Goal: Check status: Check status

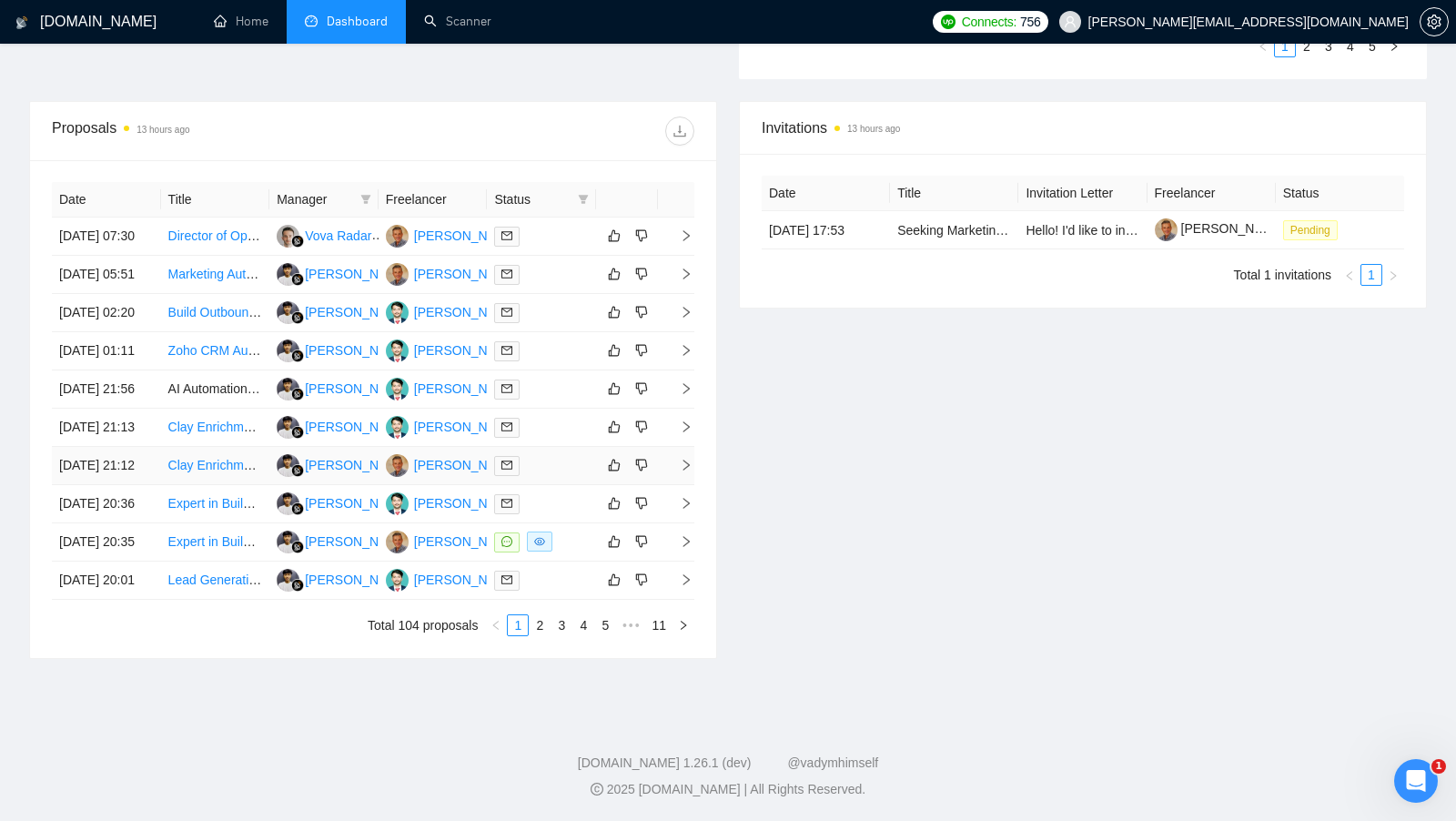
scroll to position [671, 0]
click at [565, 223] on td at bounding box center [542, 236] width 110 height 38
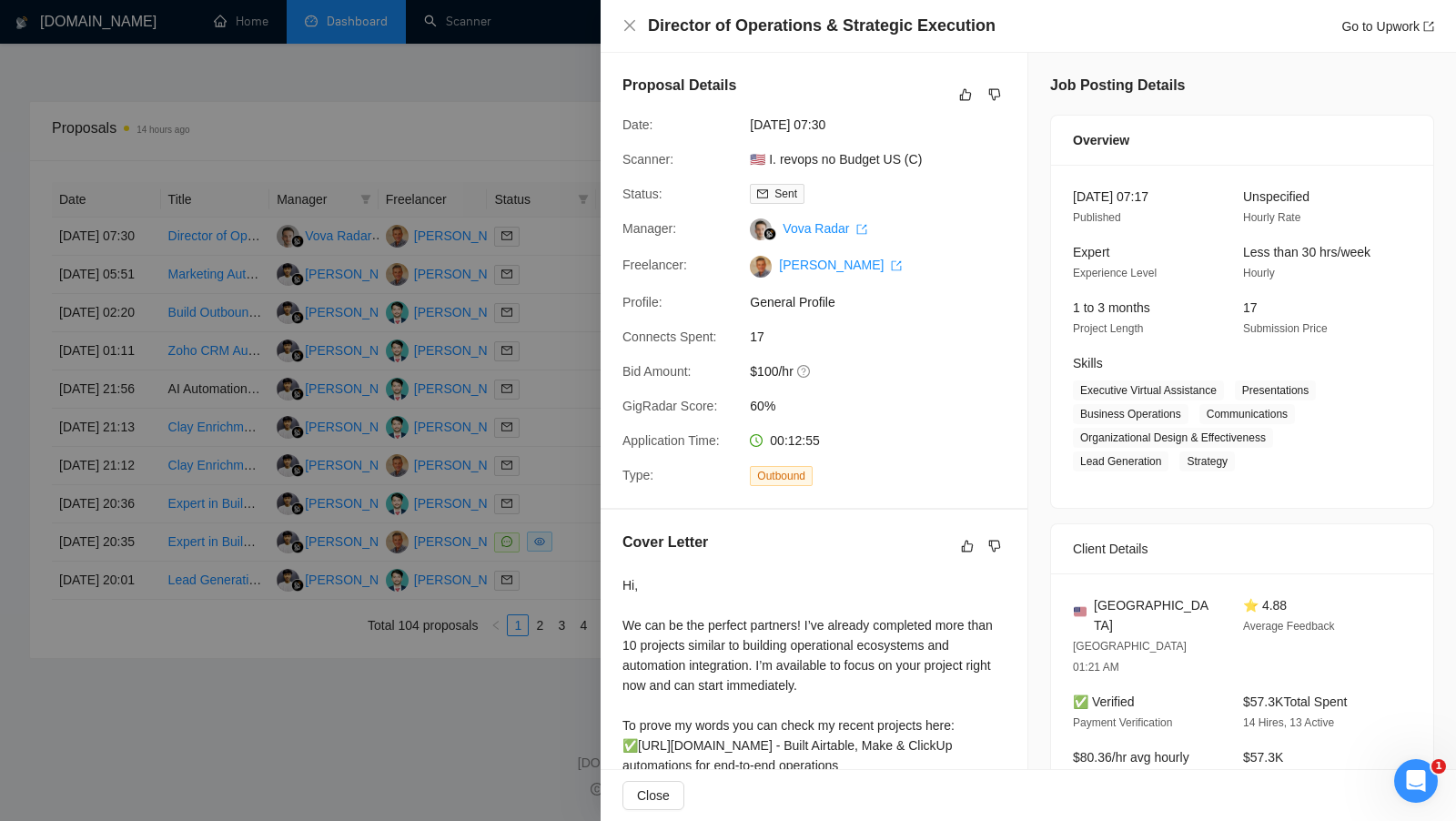
click at [492, 196] on div at bounding box center [728, 410] width 1456 height 821
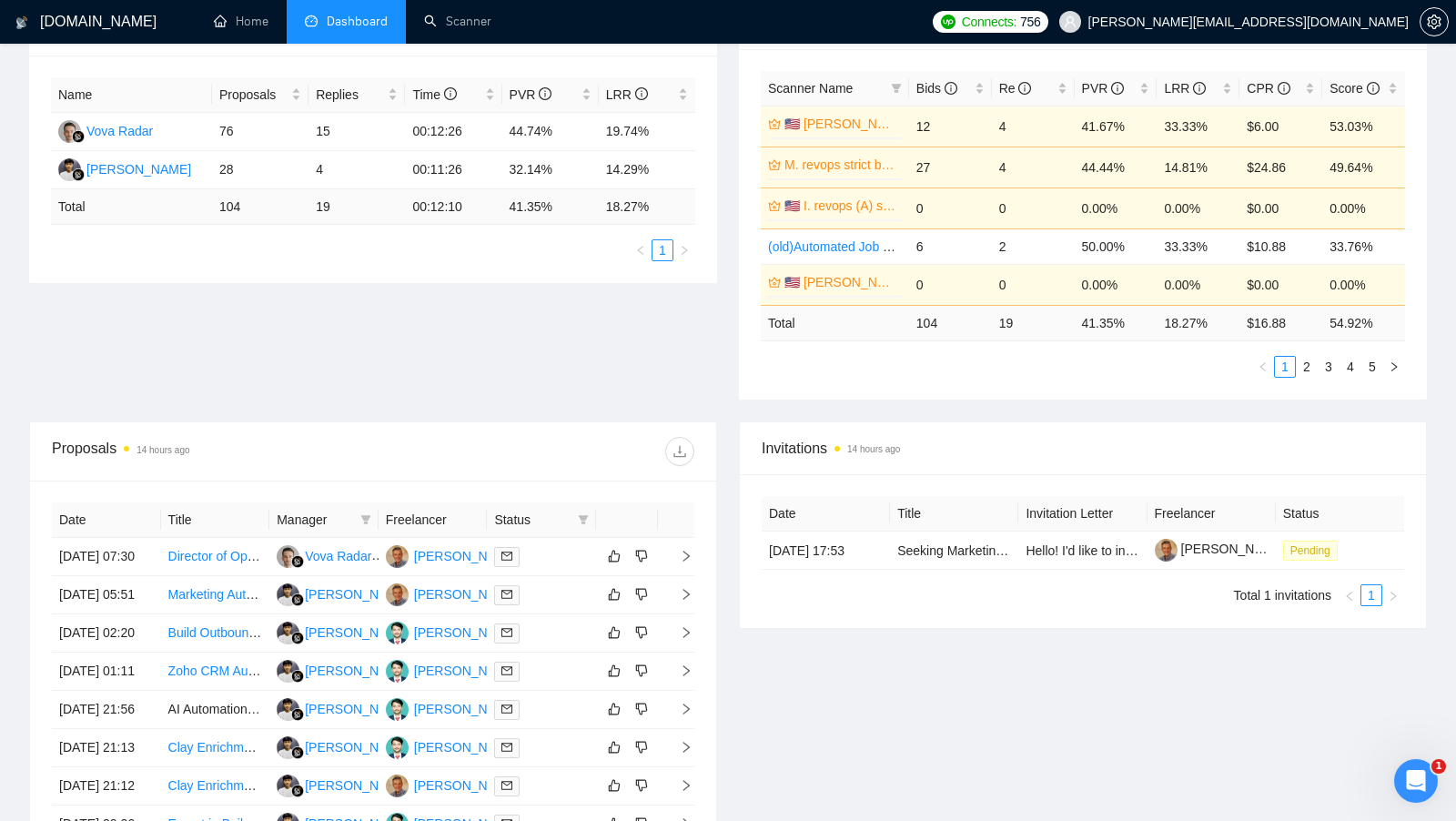
scroll to position [203, 0]
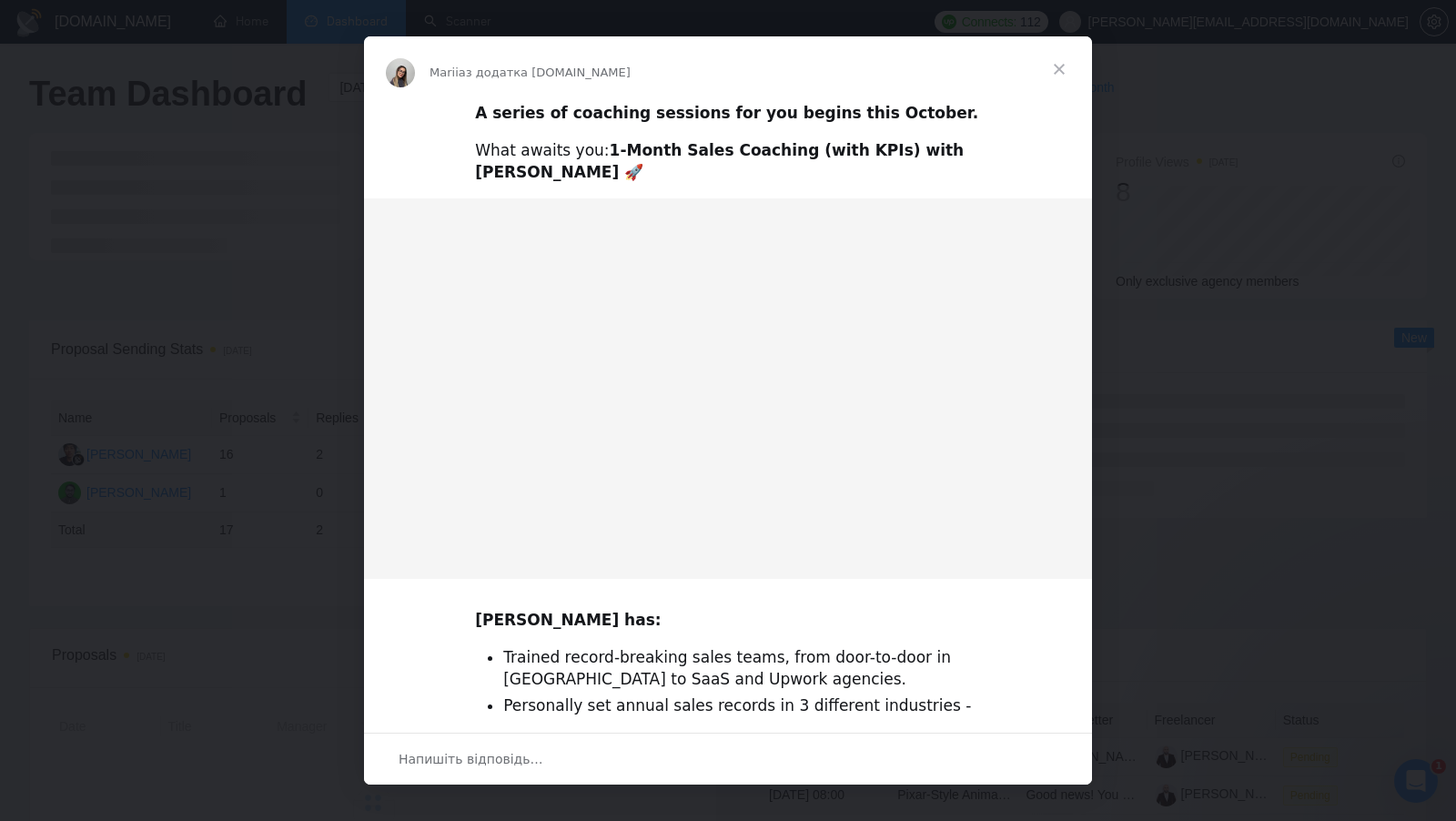
click at [1065, 49] on span "Закрити" at bounding box center [1060, 70] width 66 height 66
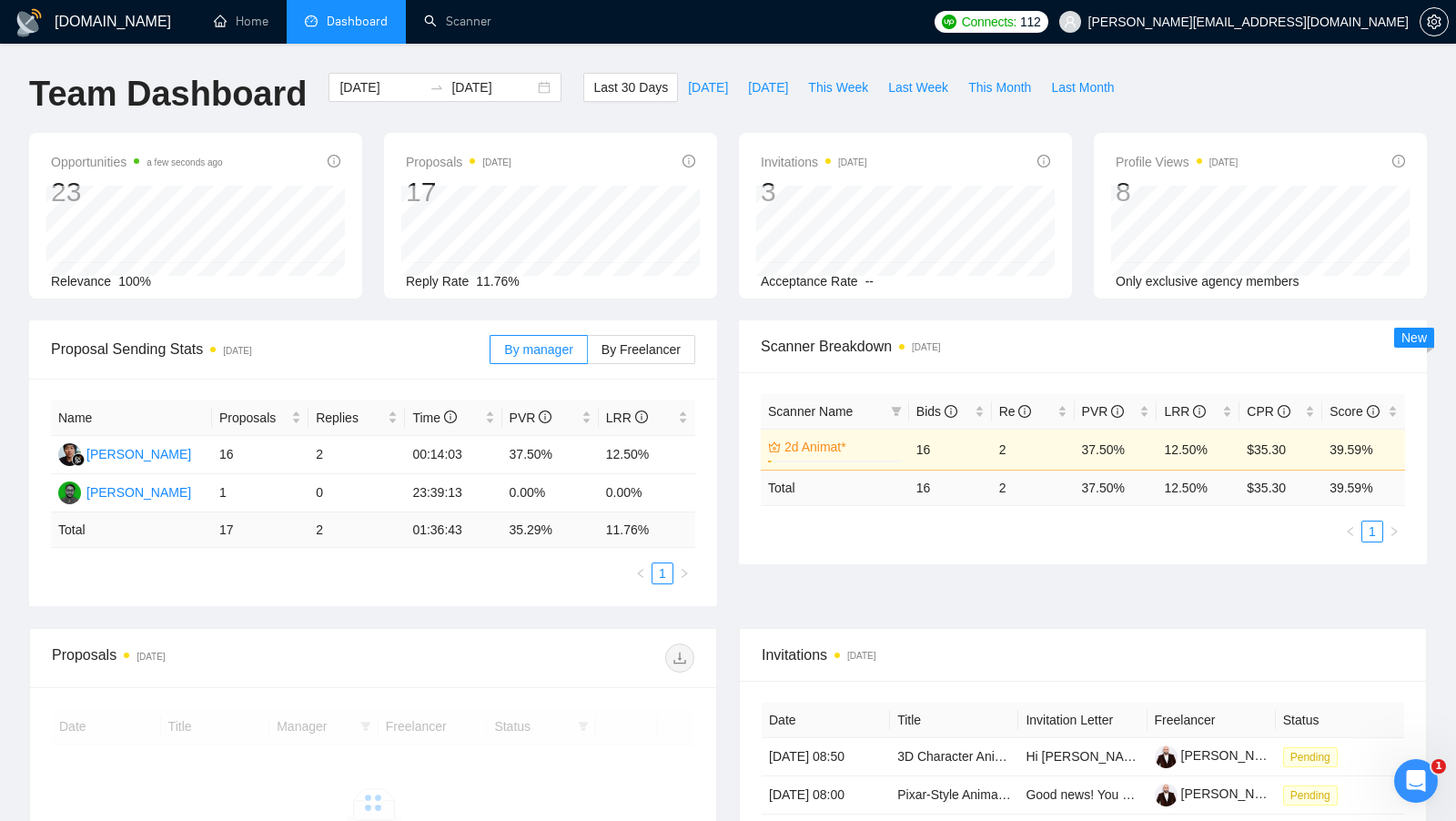
click at [361, 23] on span "Dashboard" at bounding box center [357, 22] width 61 height 16
click at [267, 25] on link "Home" at bounding box center [241, 22] width 55 height 16
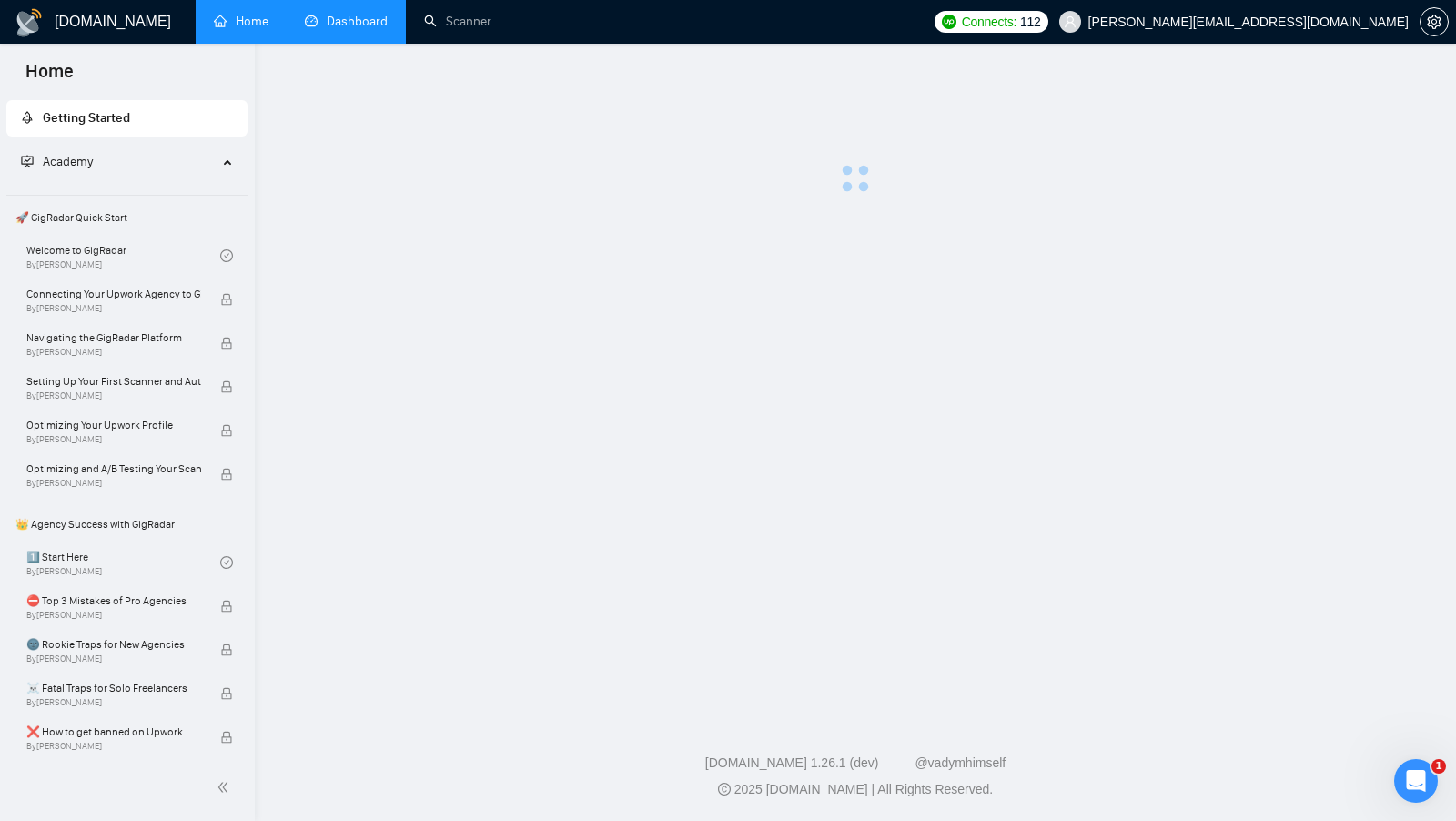
click at [371, 29] on link "Dashboard" at bounding box center [346, 22] width 83 height 16
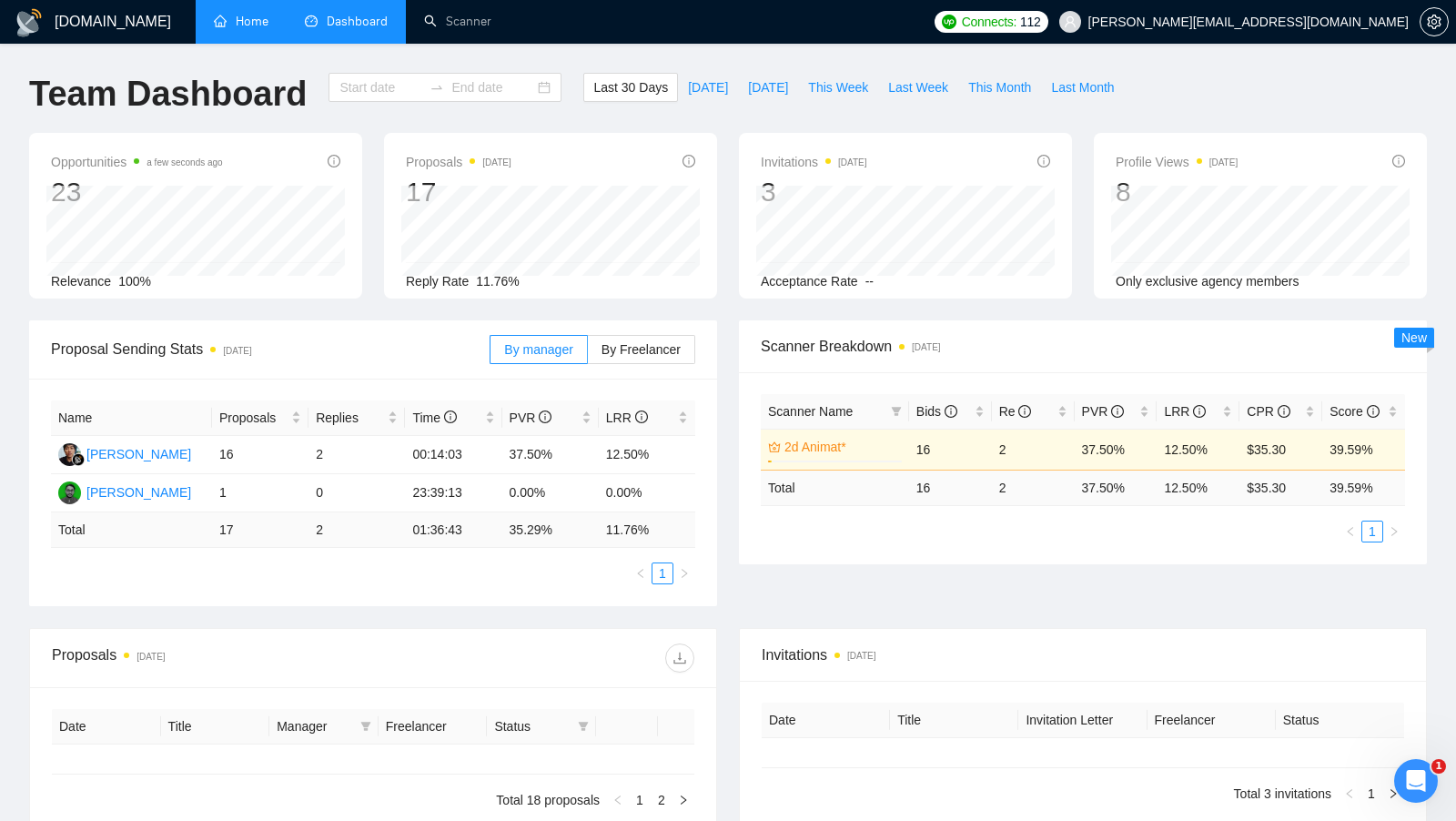
type input "[DATE]"
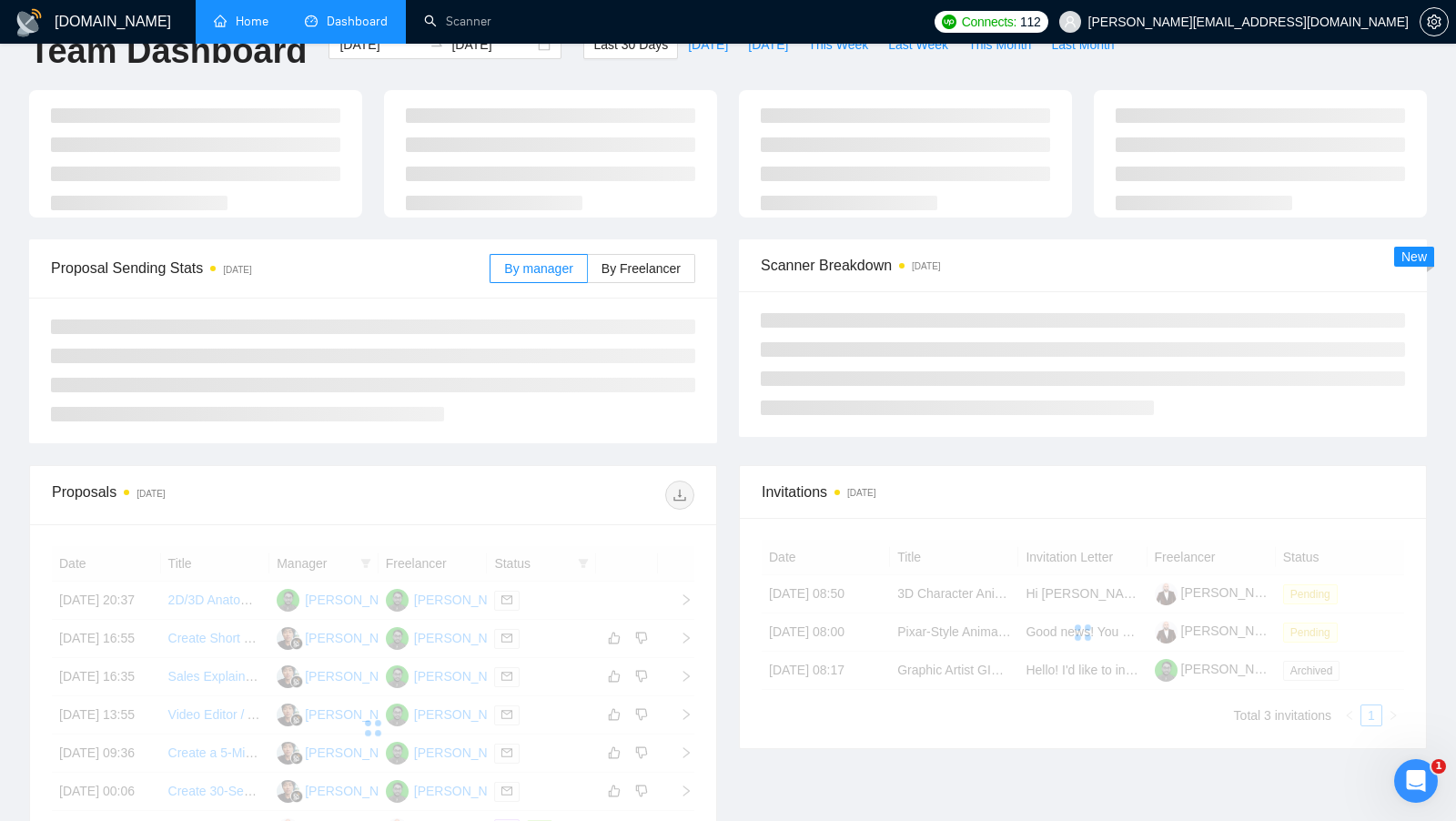
scroll to position [46, 0]
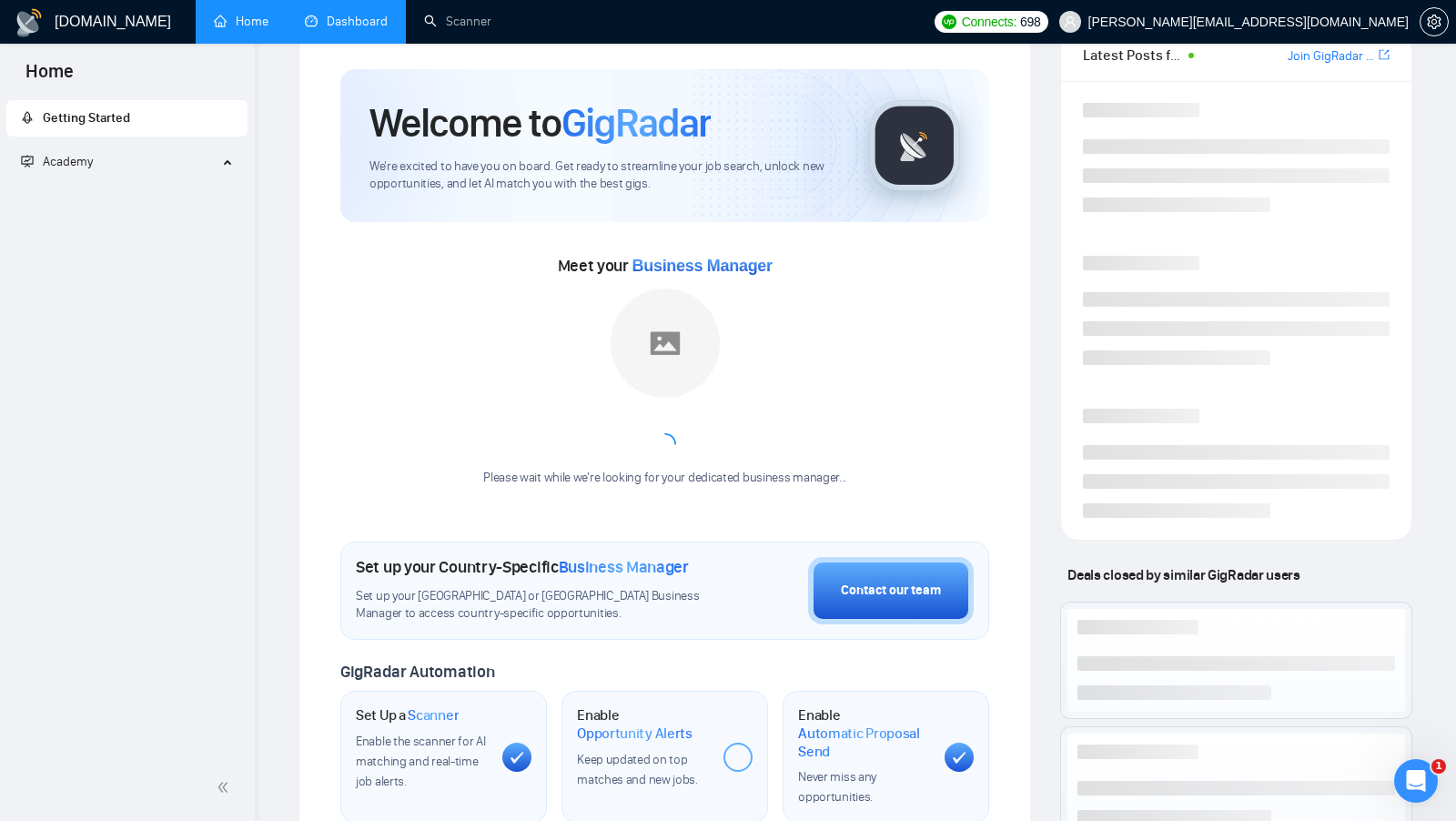
scroll to position [301, 0]
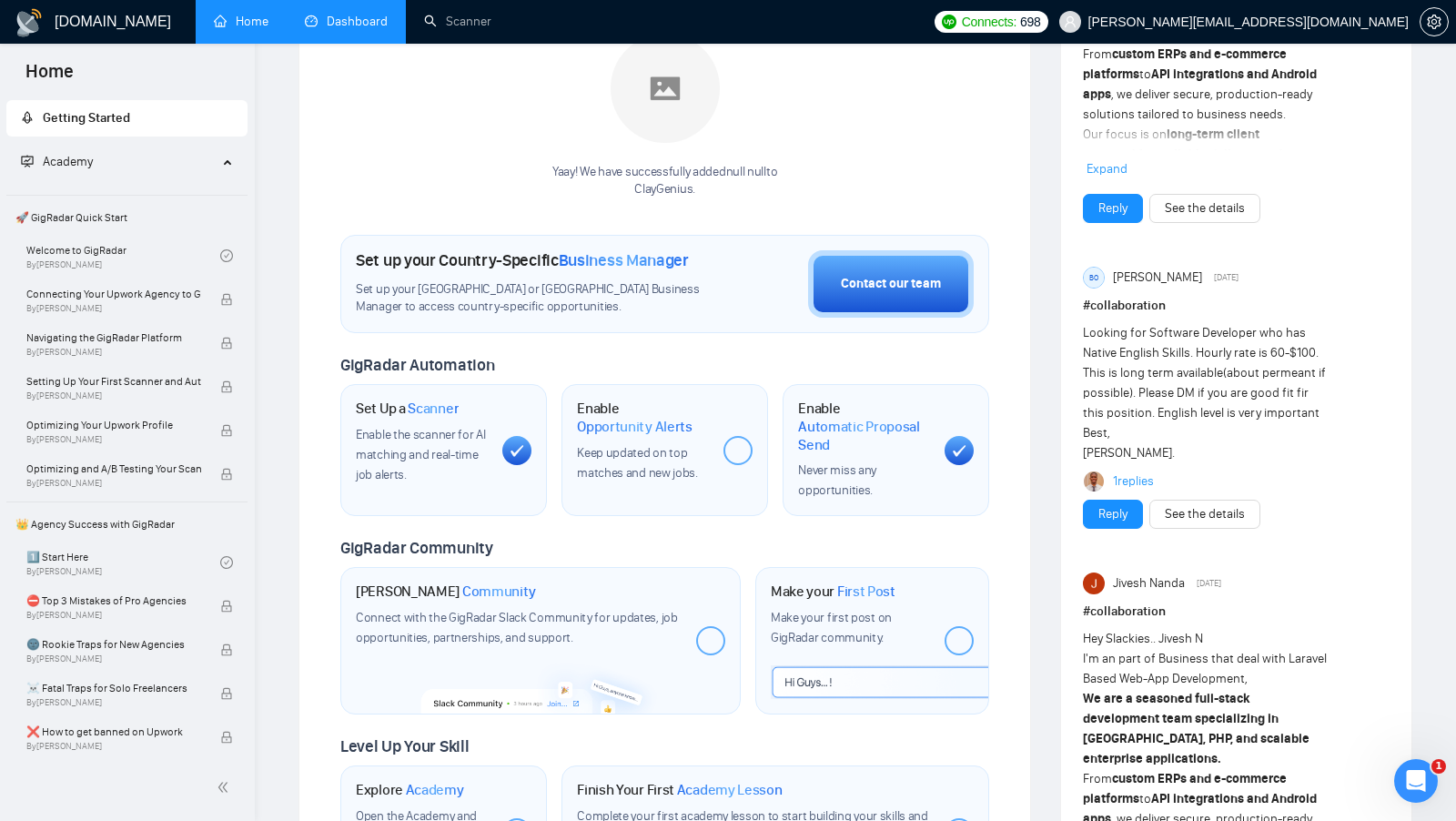
click at [362, 27] on link "Dashboard" at bounding box center [346, 22] width 83 height 16
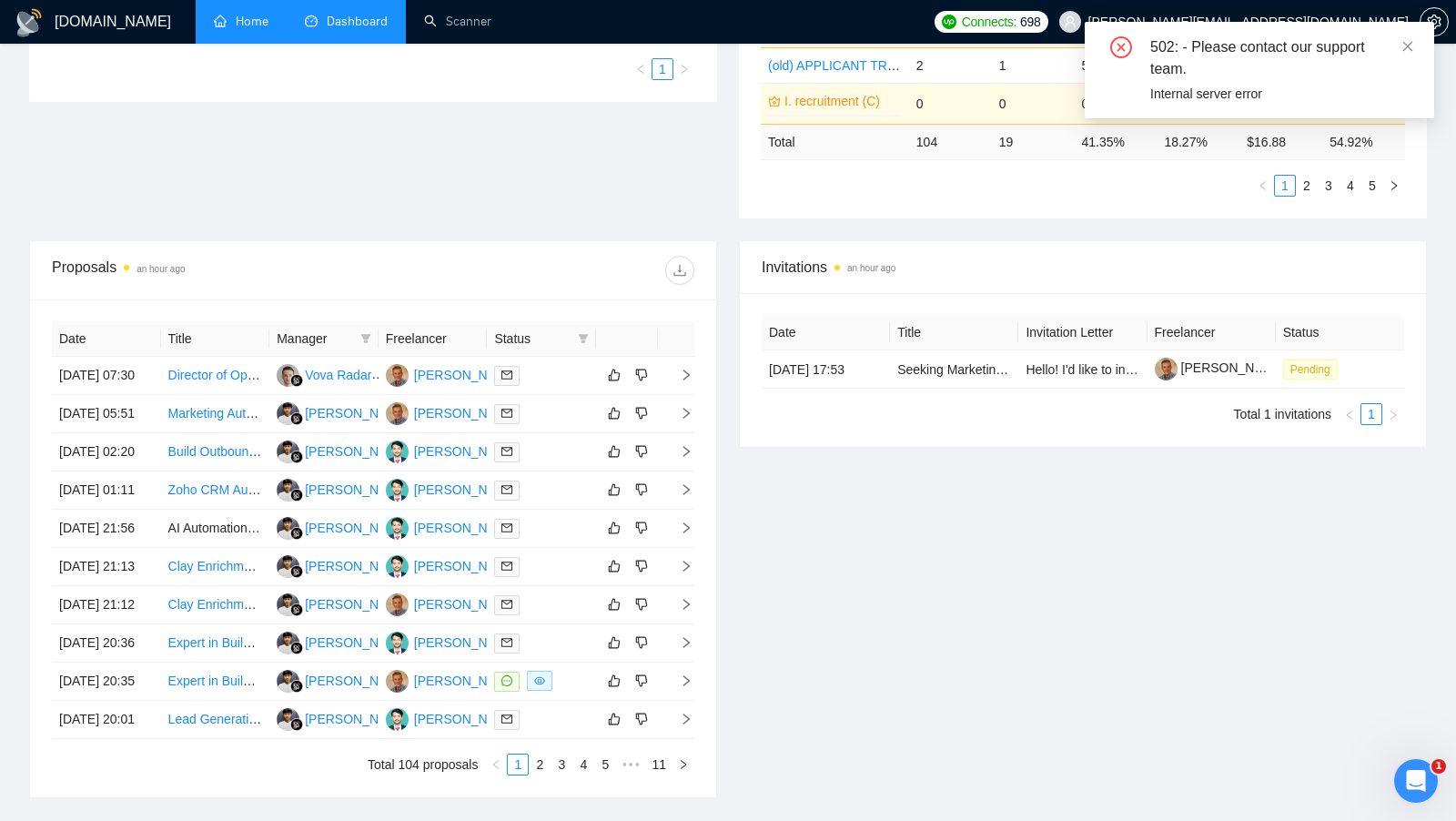
scroll to position [689, 0]
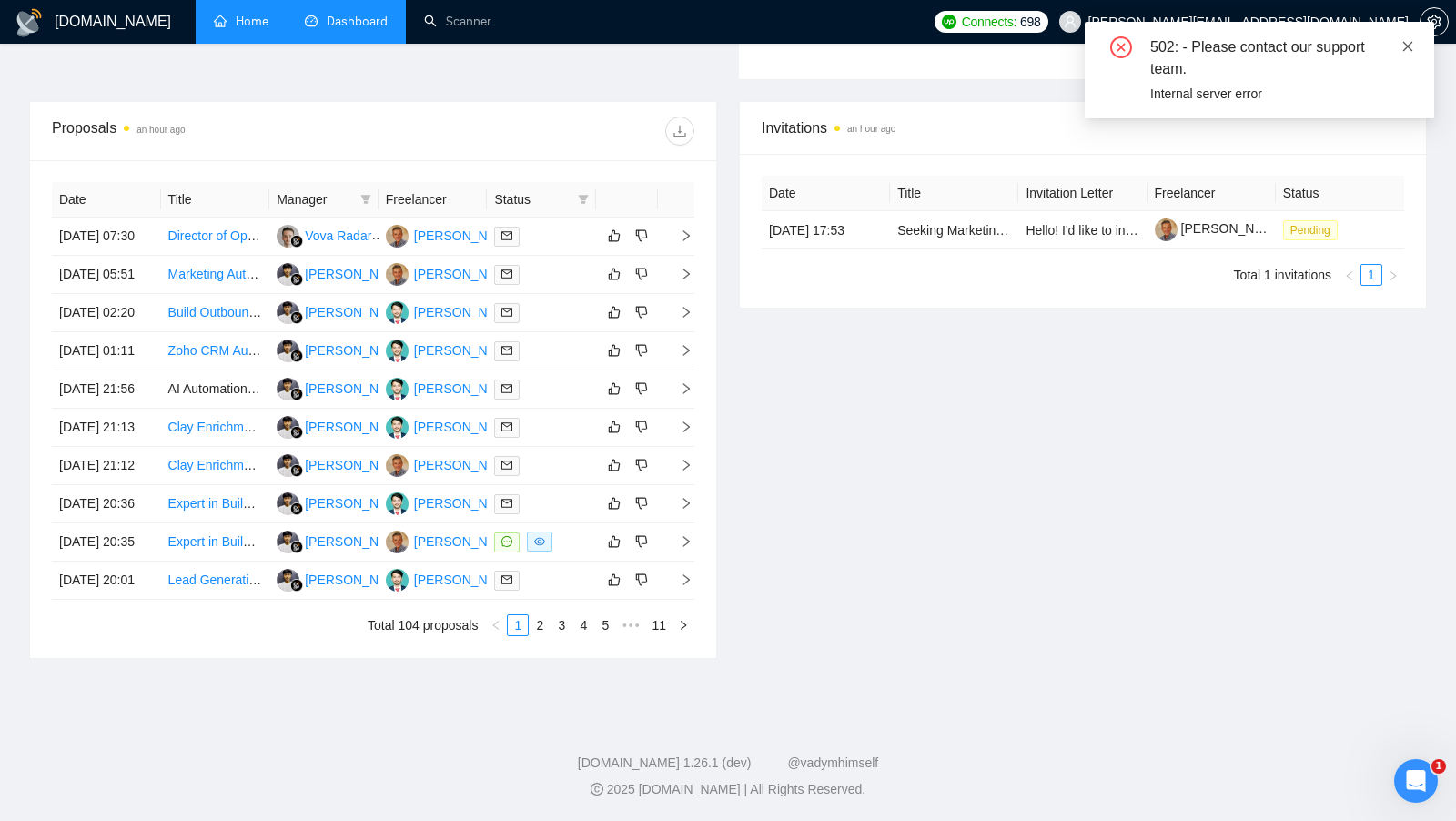
click at [1413, 50] on icon "close" at bounding box center [1408, 46] width 10 height 10
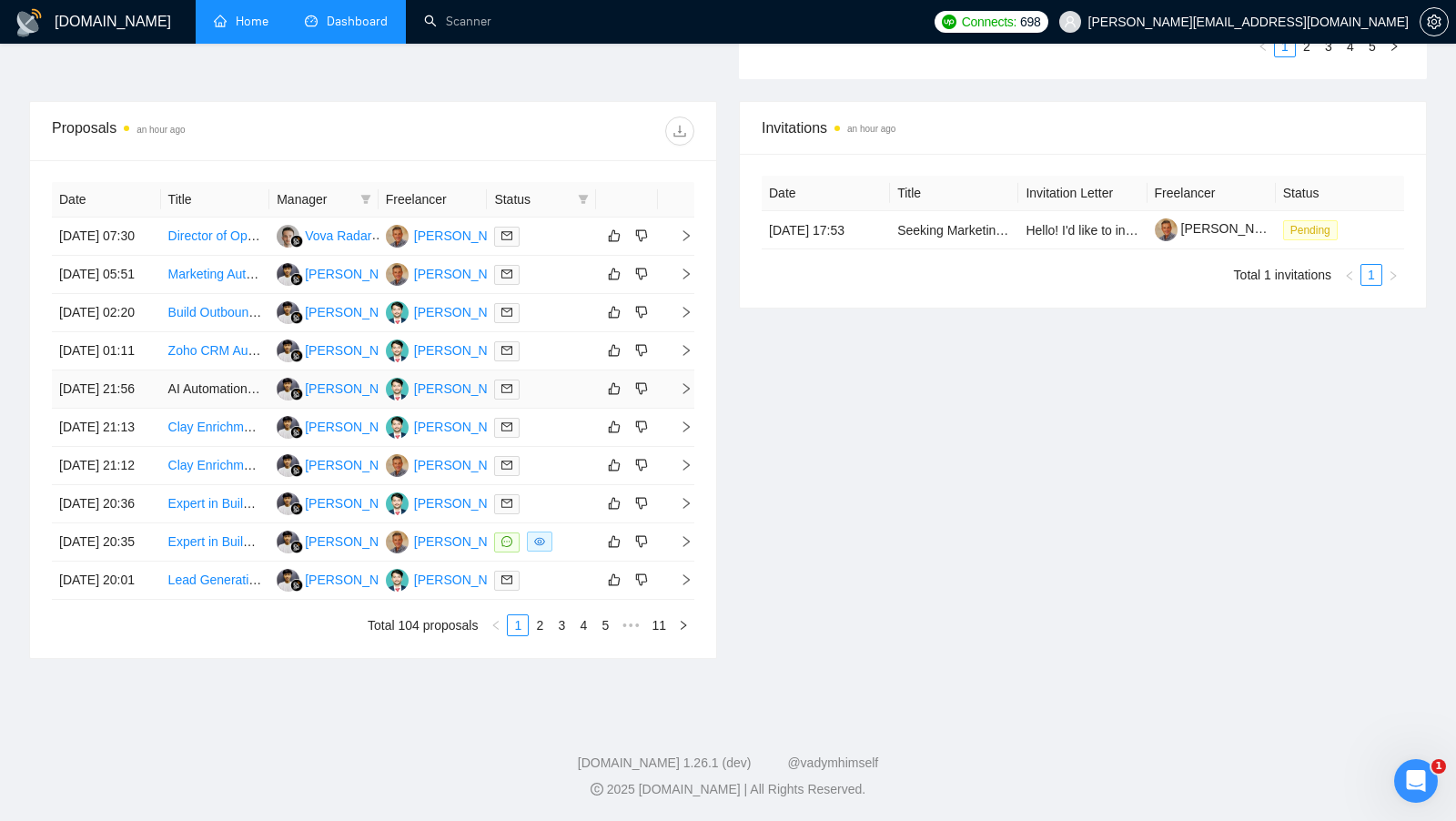
scroll to position [707, 0]
click at [549, 217] on td at bounding box center [542, 236] width 110 height 38
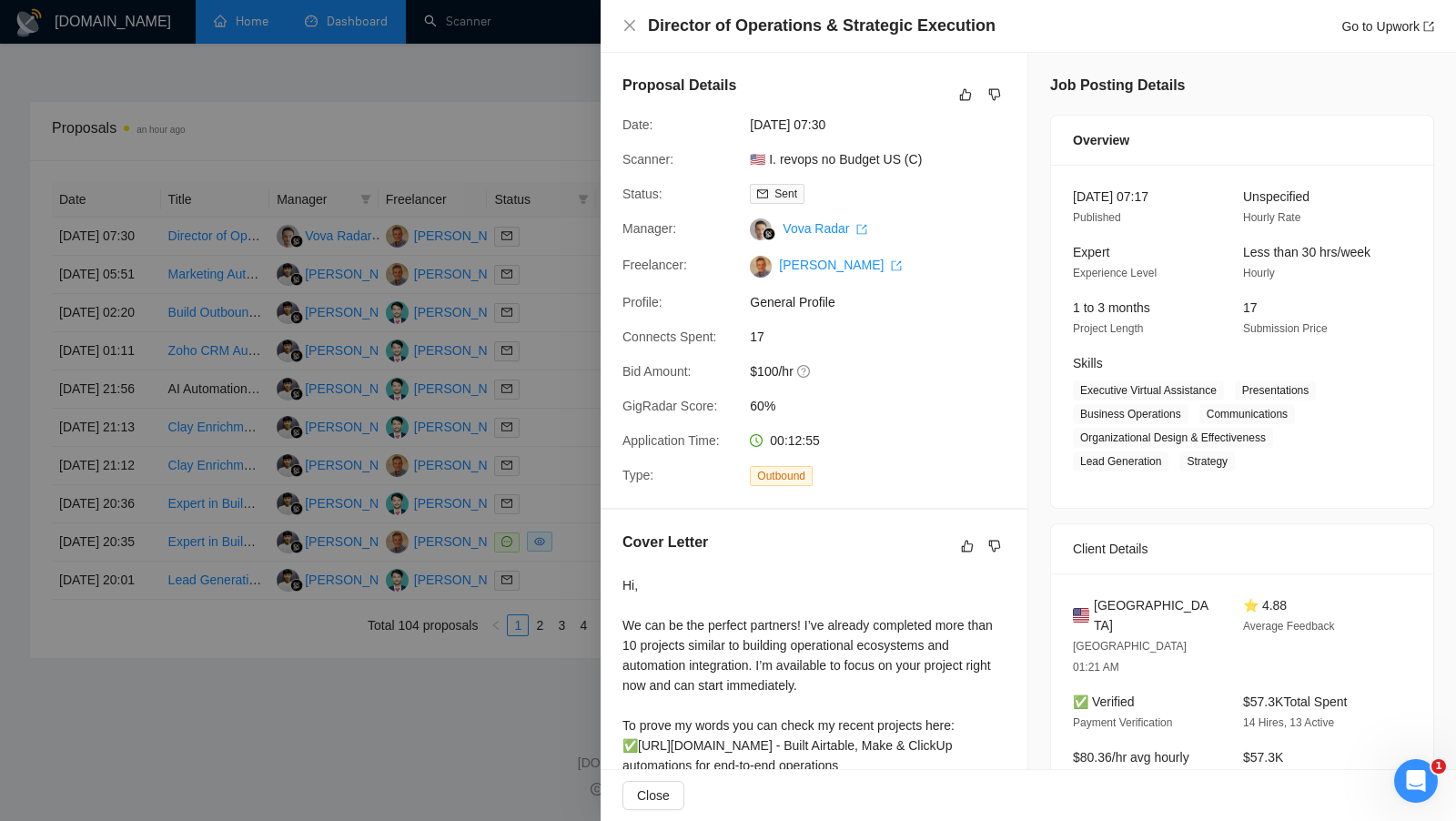
click at [552, 217] on div at bounding box center [728, 410] width 1456 height 821
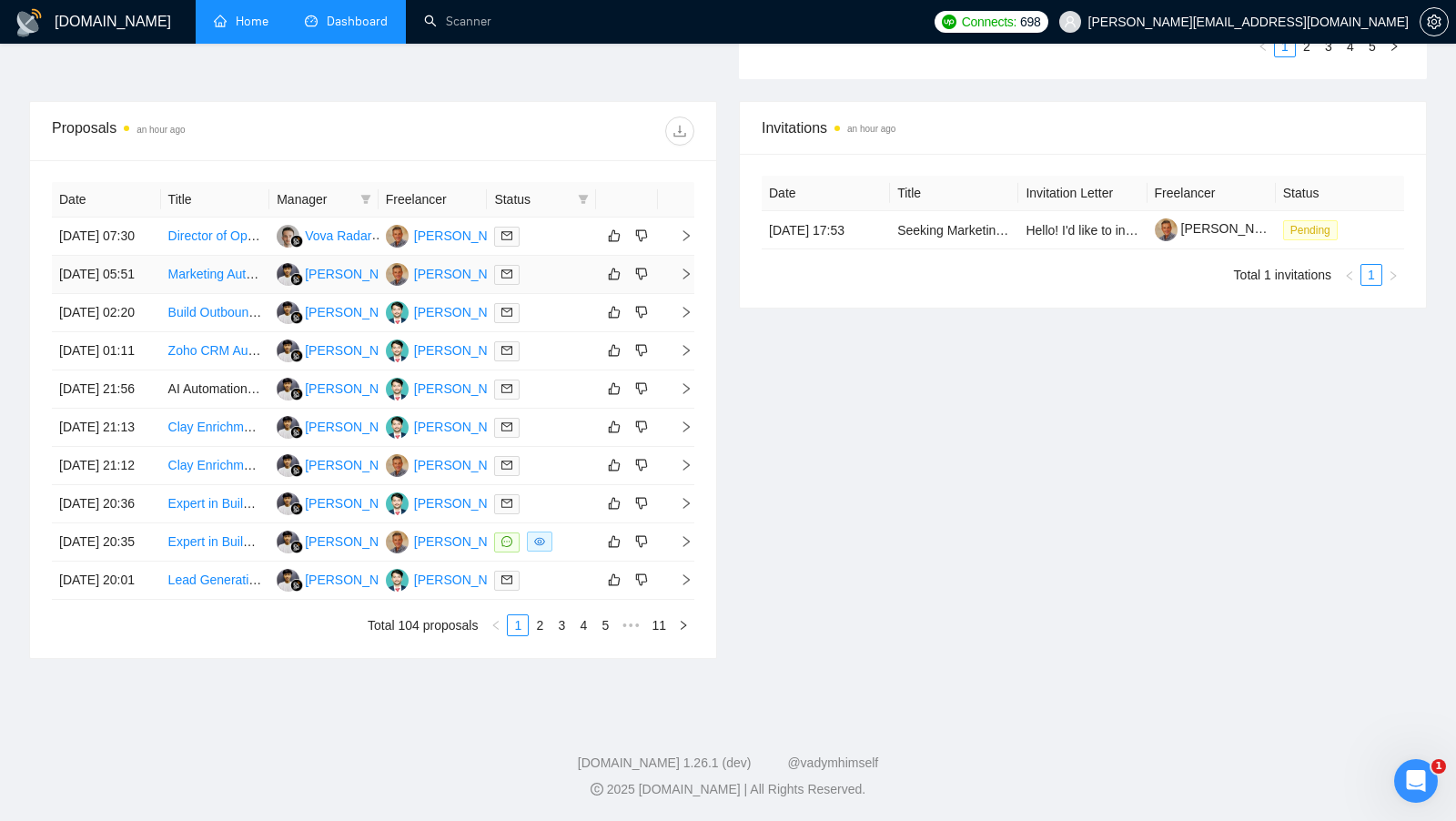
click at [552, 264] on div at bounding box center [541, 274] width 95 height 21
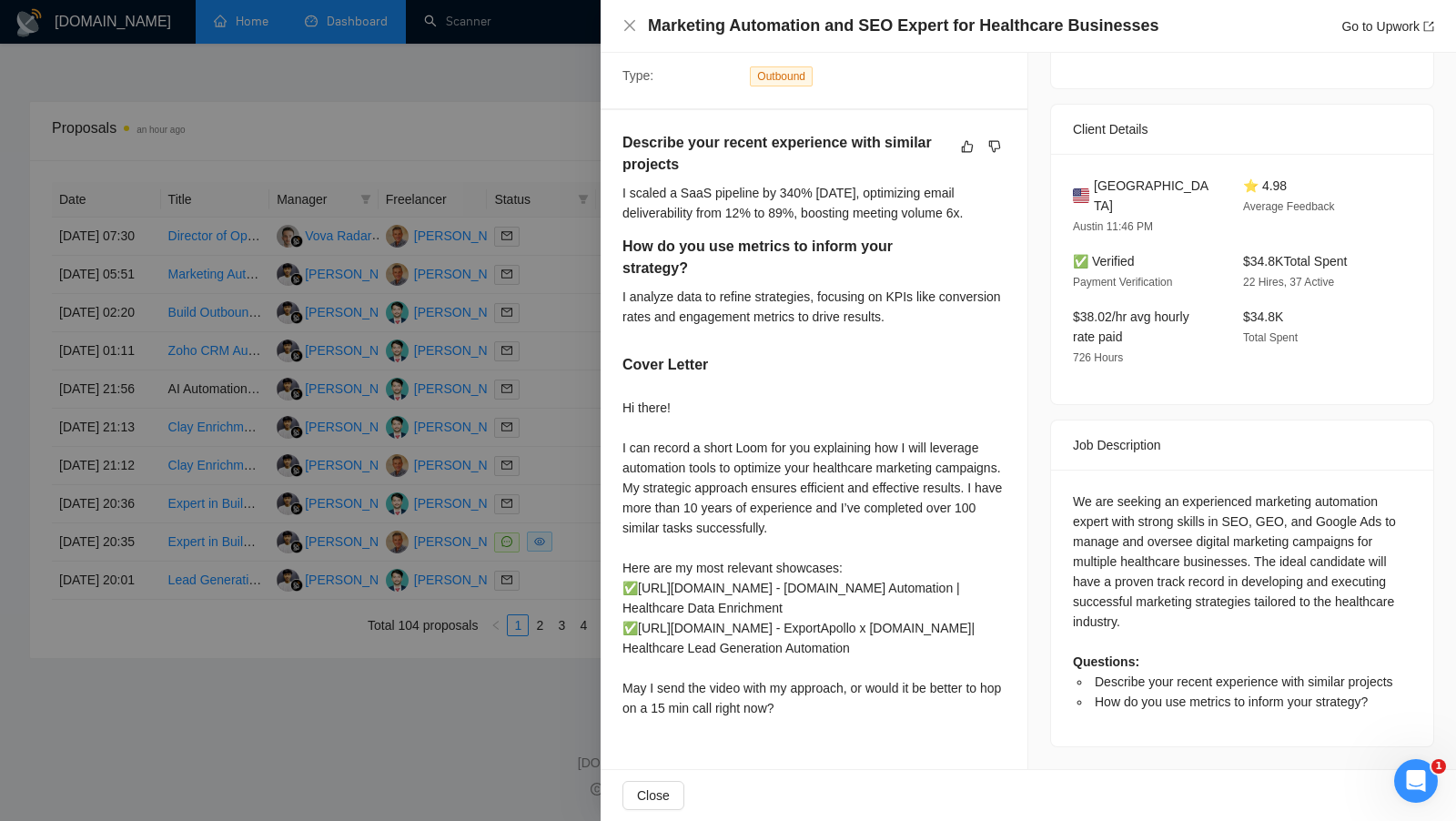
scroll to position [455, 0]
click at [579, 381] on div at bounding box center [728, 410] width 1456 height 821
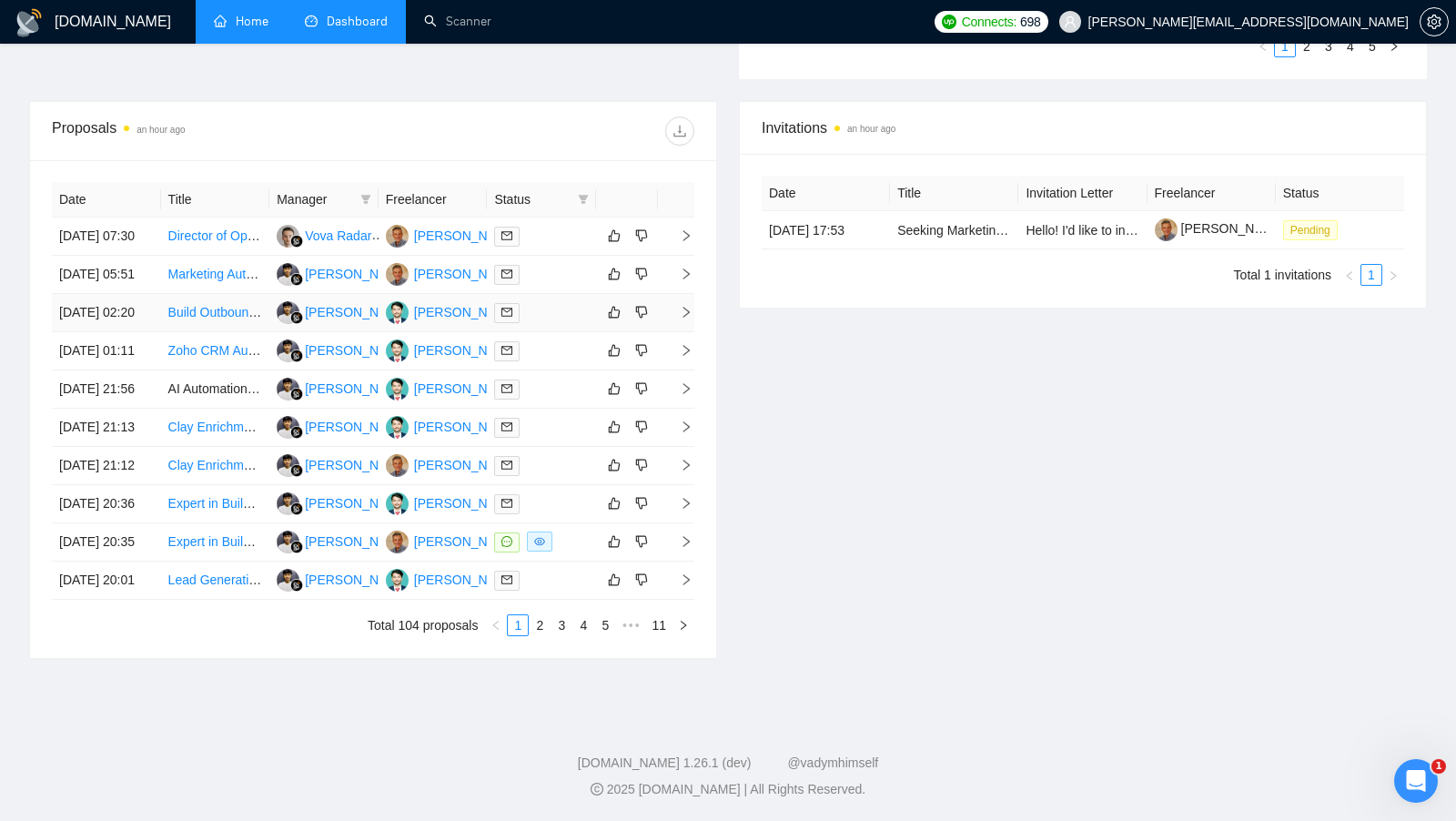
click at [556, 302] on div at bounding box center [541, 312] width 95 height 21
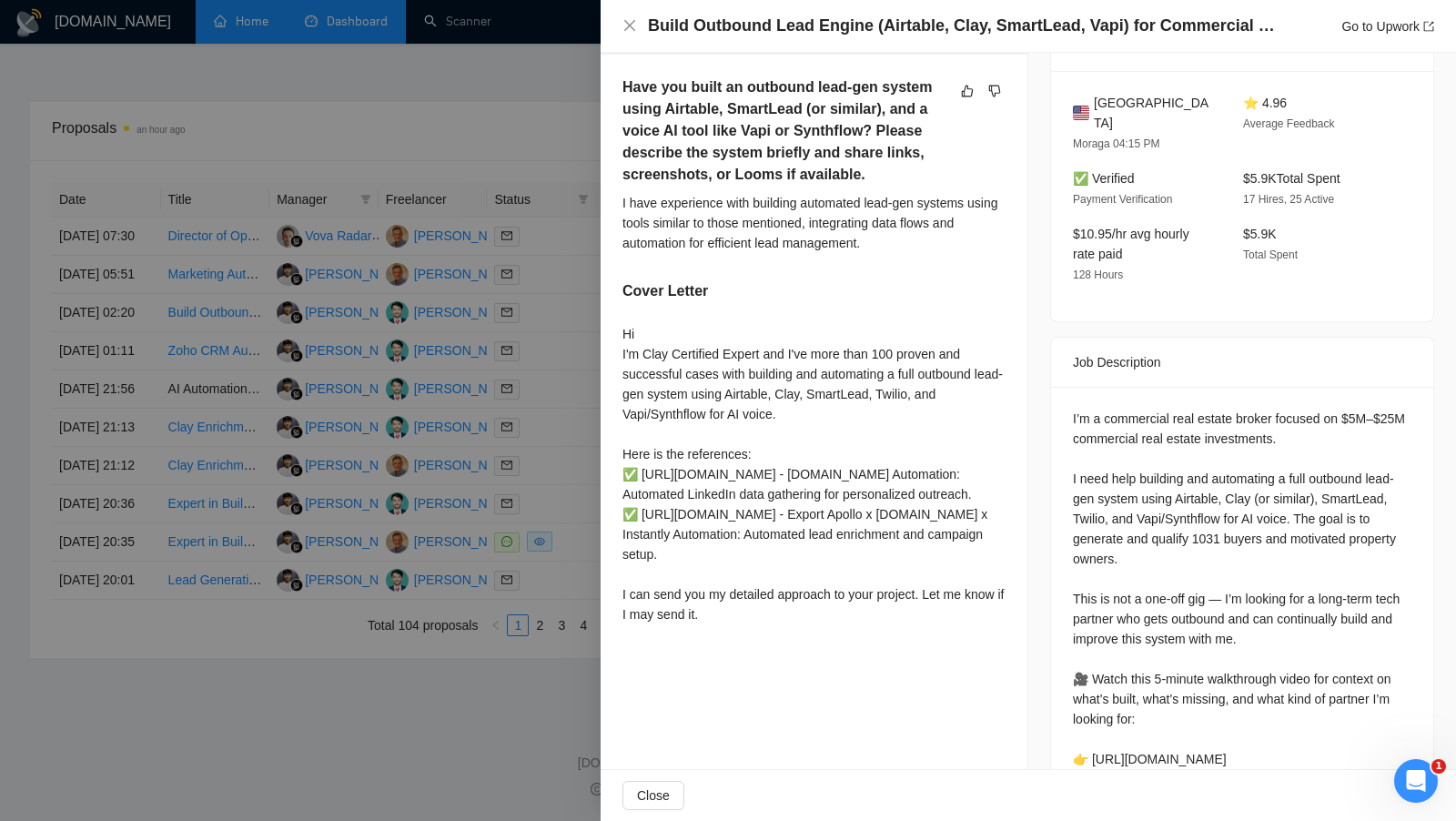
click at [571, 399] on div at bounding box center [728, 410] width 1456 height 821
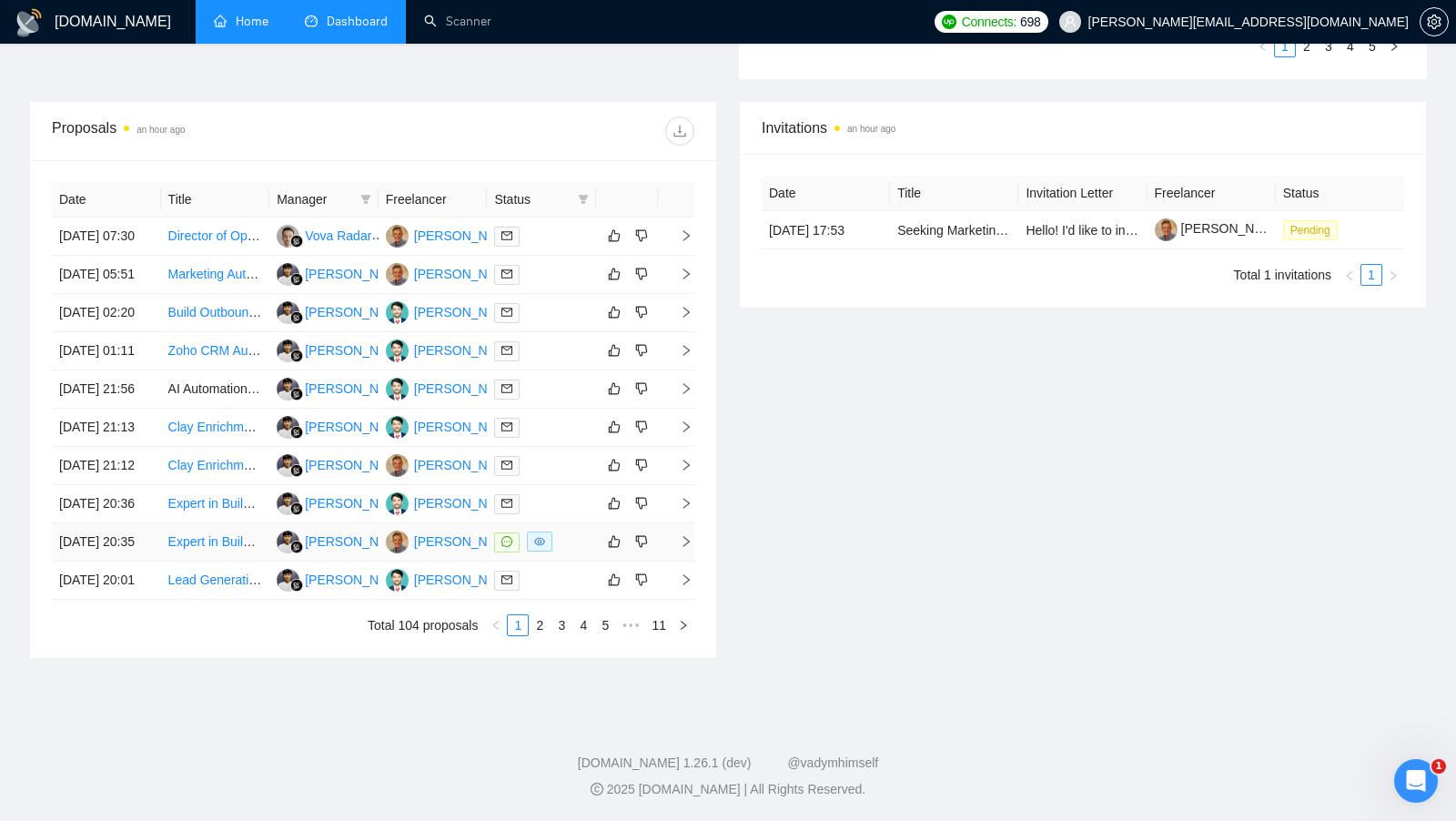
click at [587, 553] on div at bounding box center [541, 542] width 95 height 21
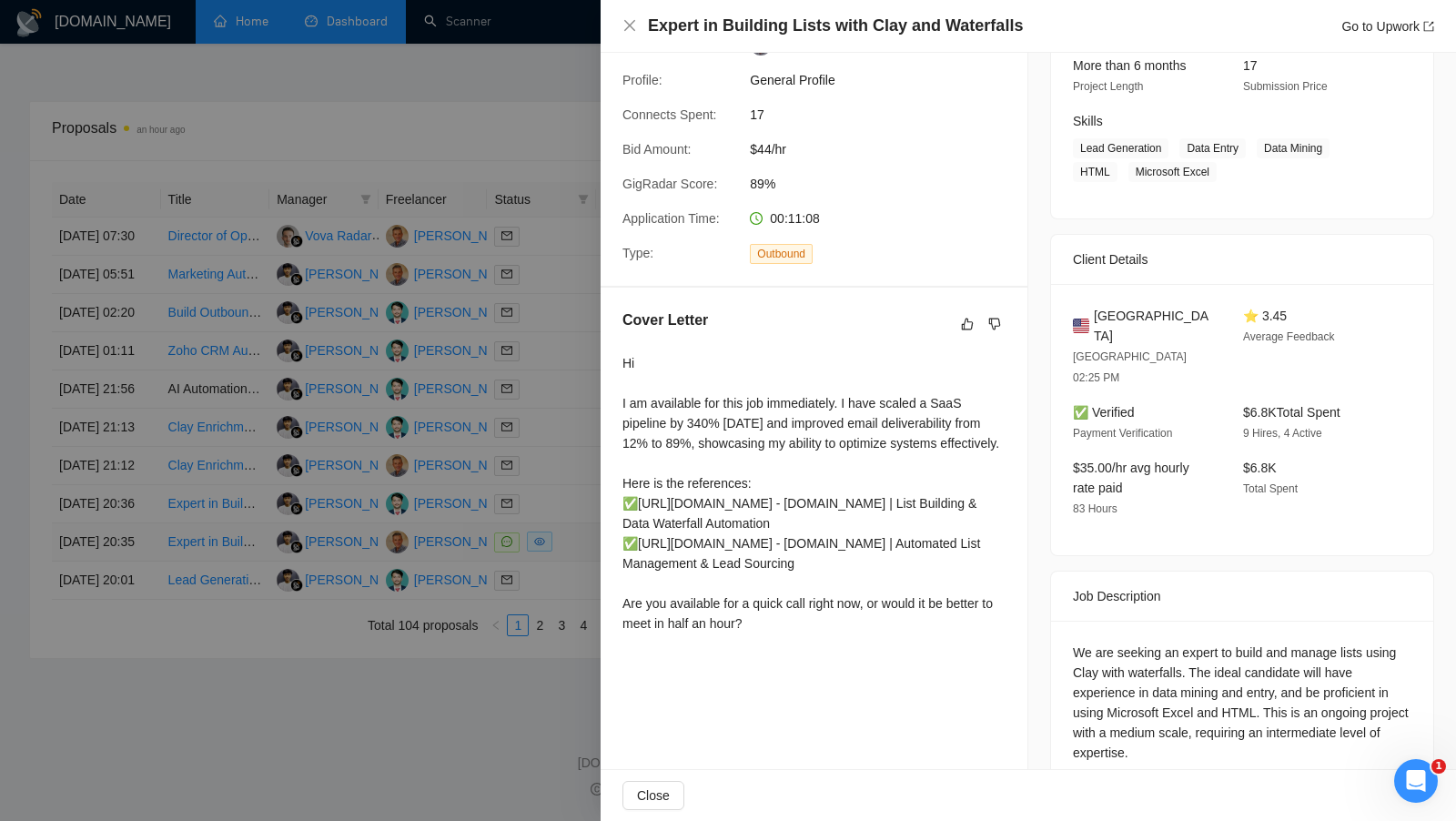
click at [587, 607] on div at bounding box center [728, 410] width 1456 height 821
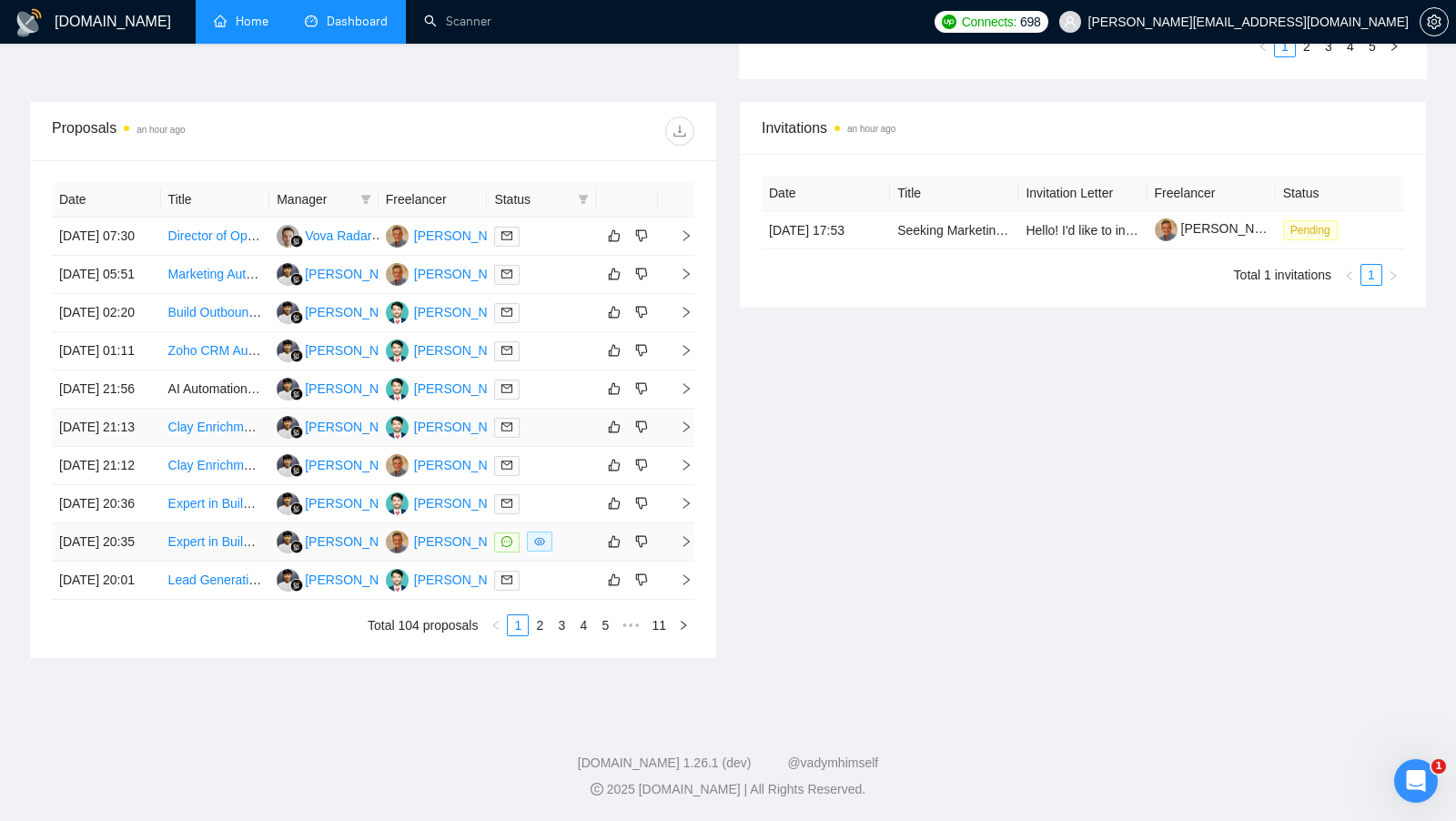
scroll to position [793, 0]
click at [550, 540] on span at bounding box center [540, 542] width 26 height 20
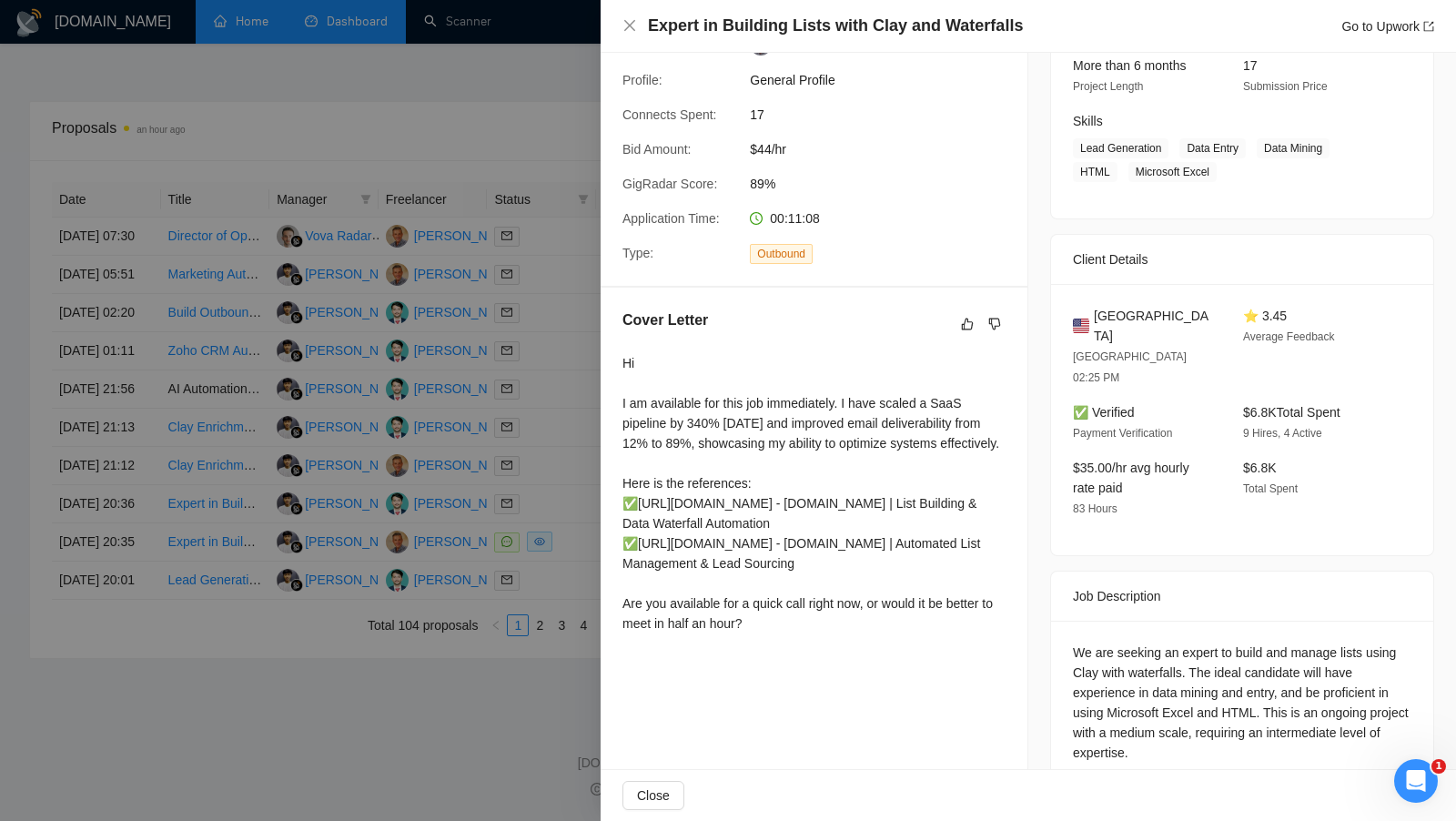
scroll to position [807, 0]
click at [548, 416] on div at bounding box center [728, 410] width 1456 height 821
